Goal: Communication & Community: Answer question/provide support

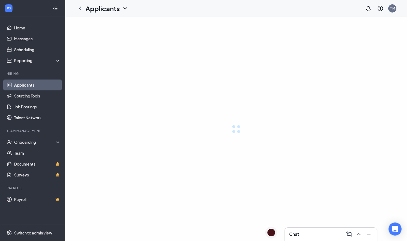
click at [319, 232] on div "Chat" at bounding box center [330, 233] width 83 height 9
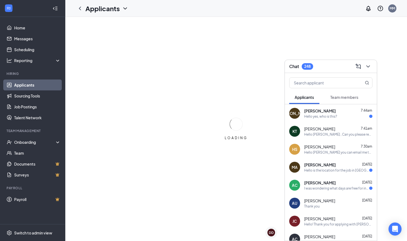
click at [325, 113] on span "[PERSON_NAME]" at bounding box center [320, 110] width 32 height 5
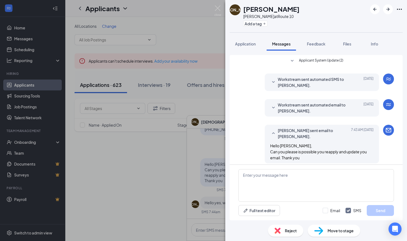
click at [210, 231] on div "JA [PERSON_NAME] at Route 10 Add a tag Application Messages Feedback Files Info…" at bounding box center [203, 120] width 407 height 241
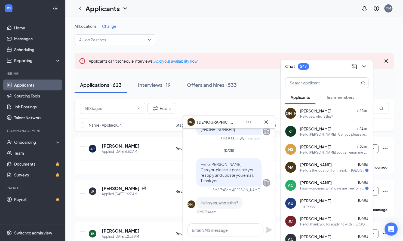
click at [266, 177] on div "Hello [PERSON_NAME], Can you please is possible you reapply and update you emai…" at bounding box center [228, 172] width 83 height 28
click at [204, 226] on textarea at bounding box center [225, 229] width 76 height 13
type textarea "Hire manager"
click at [269, 229] on icon "Plane" at bounding box center [269, 229] width 6 height 6
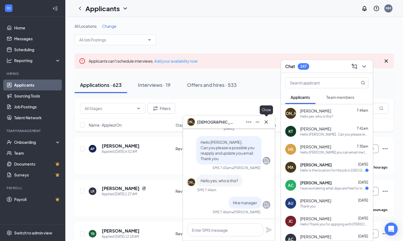
click at [267, 122] on icon "Cross" at bounding box center [266, 122] width 7 height 7
